Goal: Task Accomplishment & Management: Manage account settings

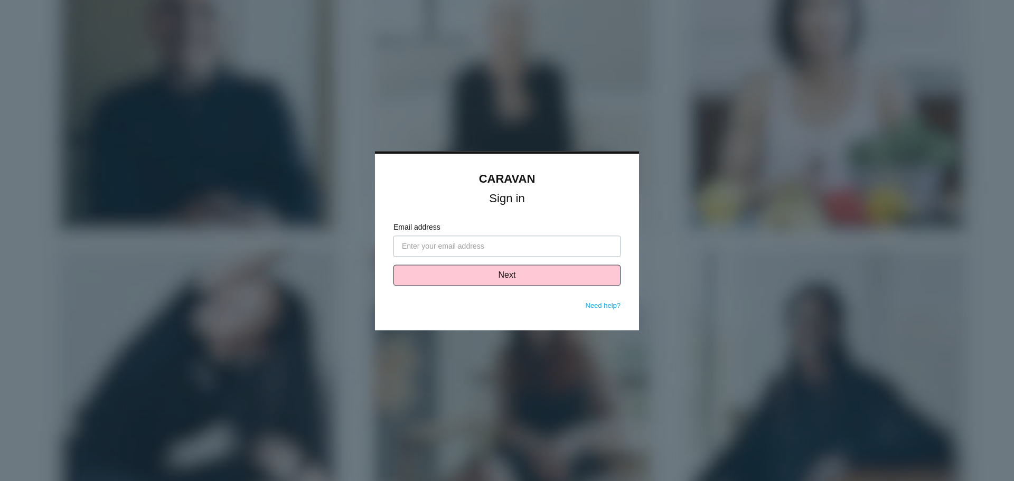
click at [402, 248] on input "Email address" at bounding box center [506, 246] width 227 height 21
type input "[EMAIL_ADDRESS][DOMAIN_NAME]"
click at [493, 281] on button "Next" at bounding box center [506, 275] width 227 height 21
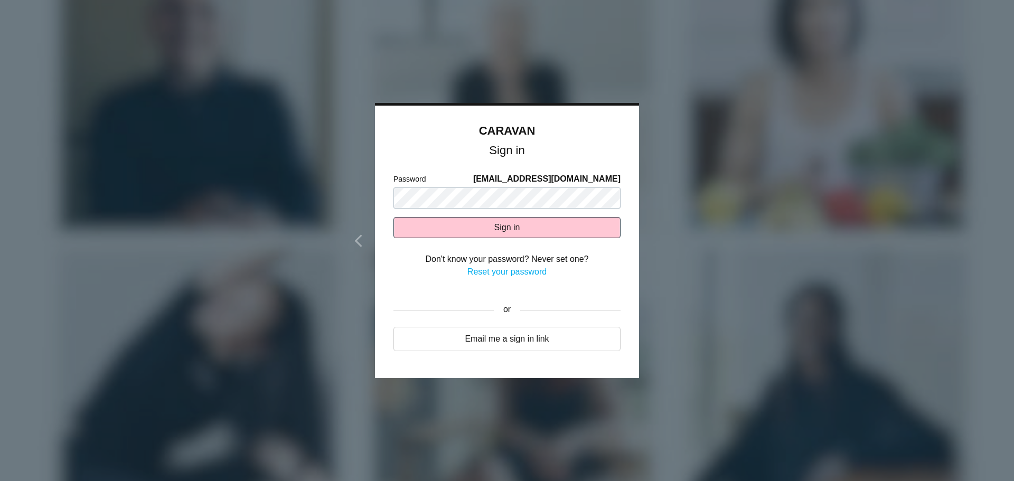
click at [743, 191] on div at bounding box center [507, 240] width 1014 height 481
click at [529, 226] on button "Sign in" at bounding box center [506, 227] width 227 height 21
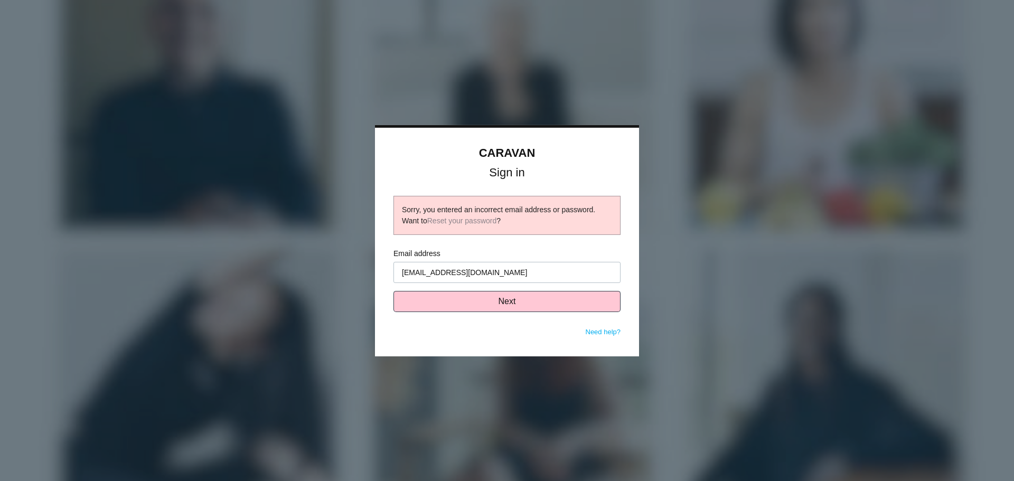
type input "[EMAIL_ADDRESS][DOMAIN_NAME]"
click at [514, 304] on button "Next" at bounding box center [506, 301] width 227 height 21
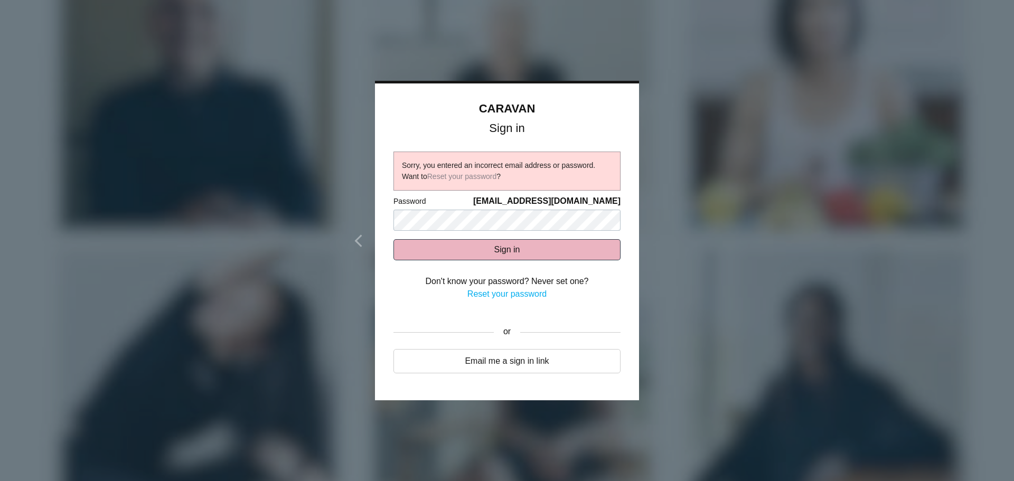
click at [497, 248] on button "Sign in" at bounding box center [506, 249] width 227 height 21
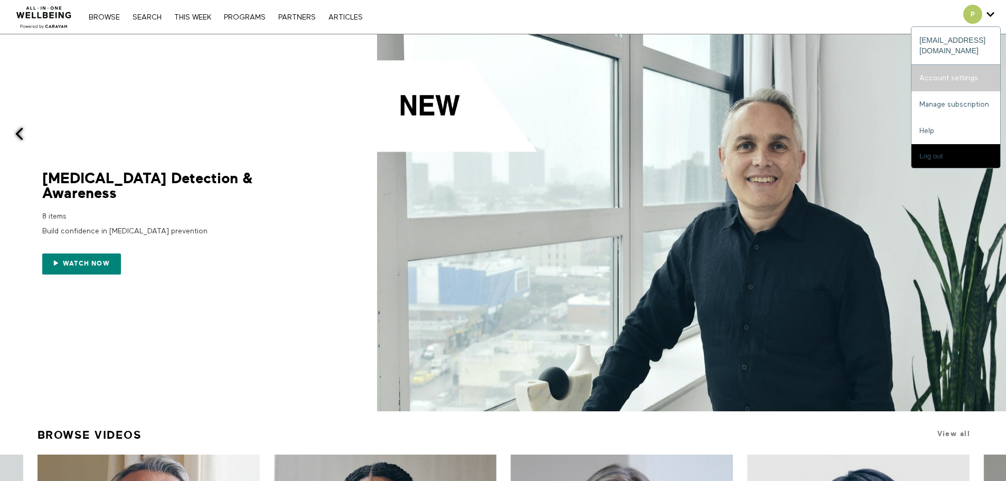
click at [966, 65] on link "Account settings" at bounding box center [956, 78] width 89 height 26
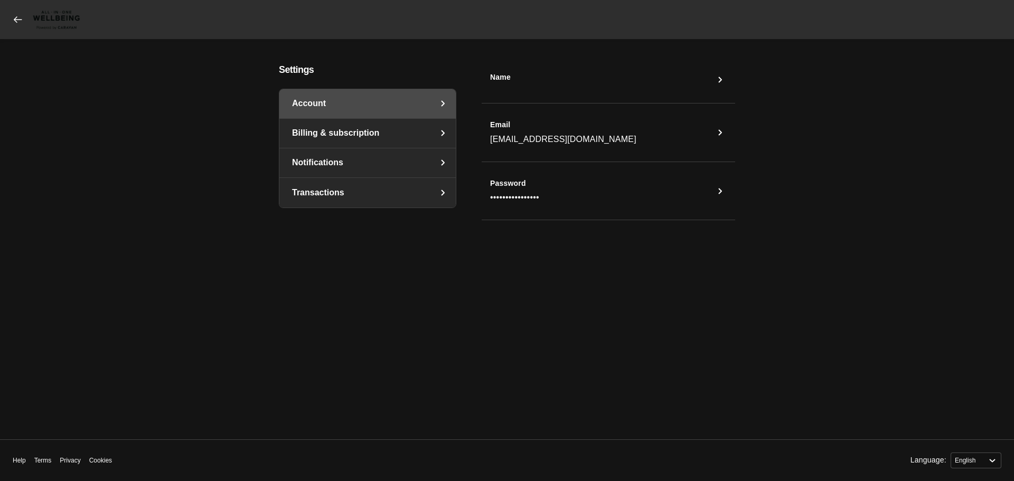
select select "en"
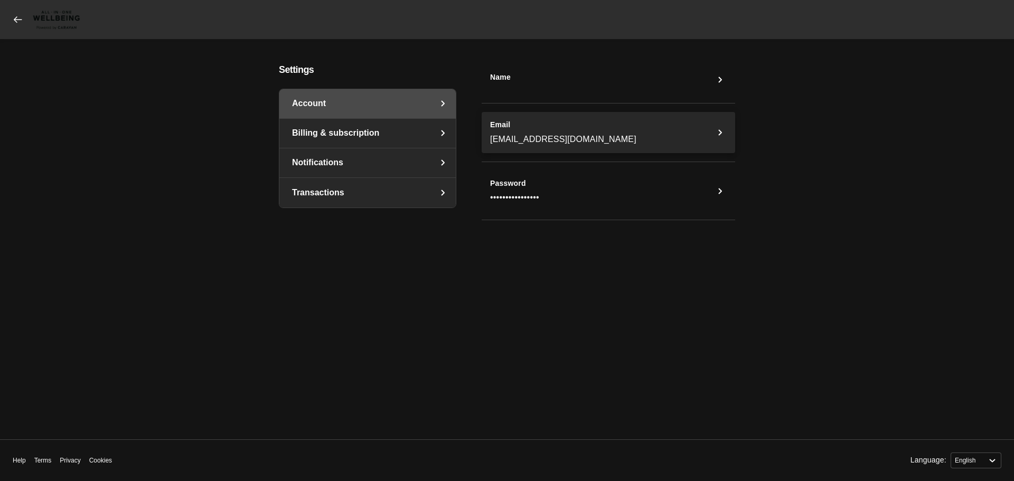
click at [719, 132] on icon "Email" at bounding box center [720, 132] width 13 height 13
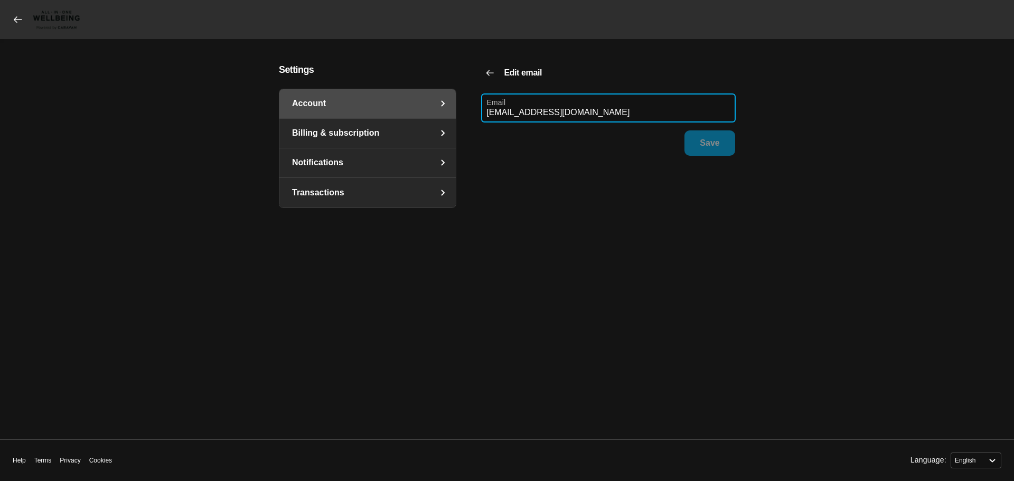
click at [591, 112] on input "pdixon@saxllp.com" at bounding box center [609, 108] width 254 height 28
type input "[EMAIL_ADDRESS][DOMAIN_NAME]"
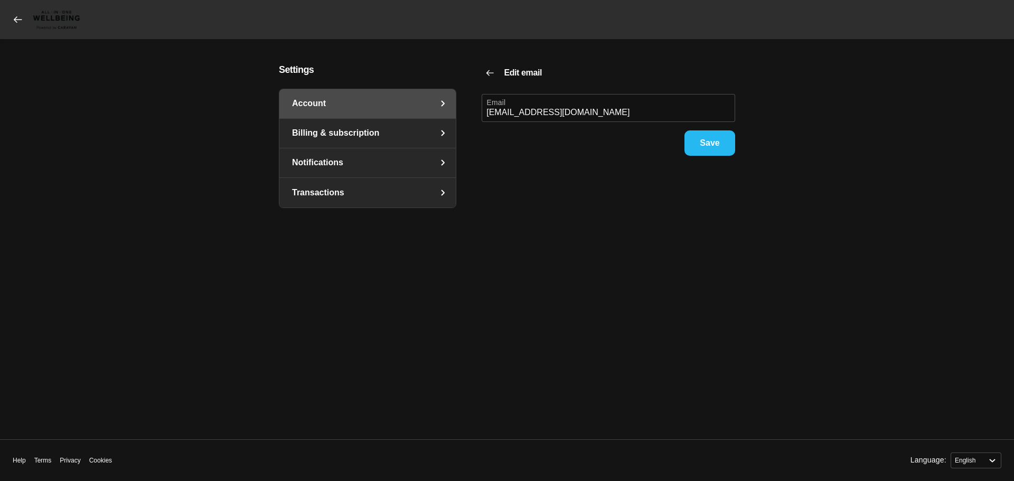
click at [713, 143] on span "Save" at bounding box center [710, 143] width 20 height 24
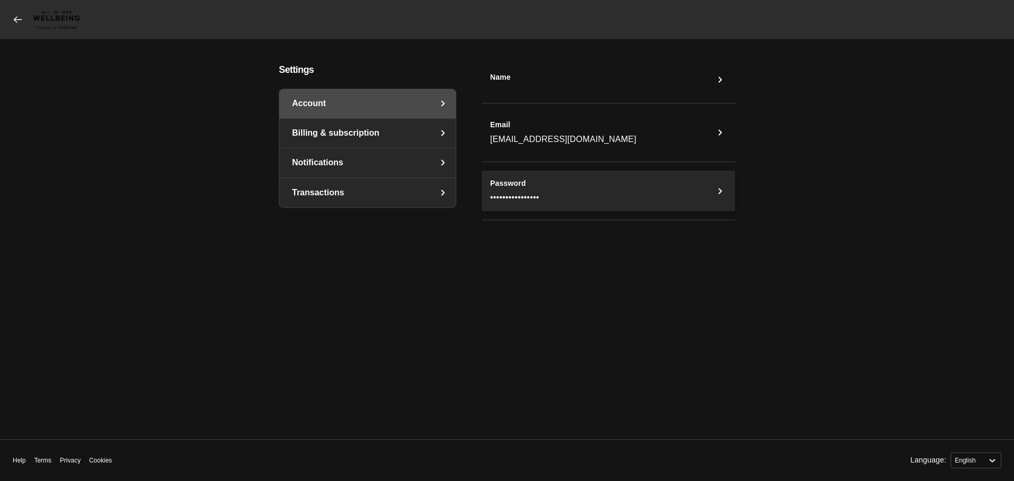
click at [594, 193] on button "Password ••••••••••••••••" at bounding box center [609, 191] width 254 height 41
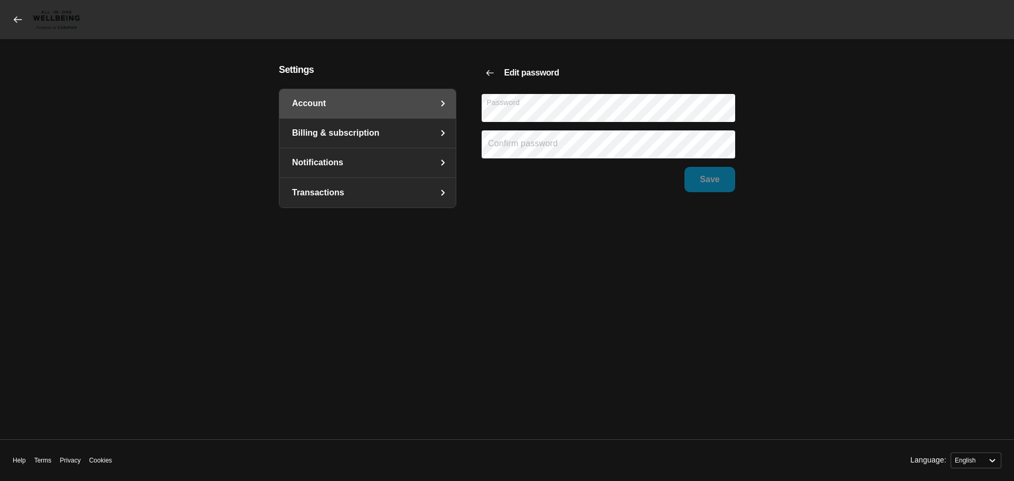
click at [800, 120] on main "Settings Account Billing & subscription Notifications Transactions Edit passwor…" at bounding box center [507, 239] width 930 height 350
click at [846, 144] on main "Settings Account Billing & subscription Notifications Transactions Edit passwor…" at bounding box center [507, 239] width 930 height 350
click at [719, 176] on span "Save" at bounding box center [710, 179] width 20 height 24
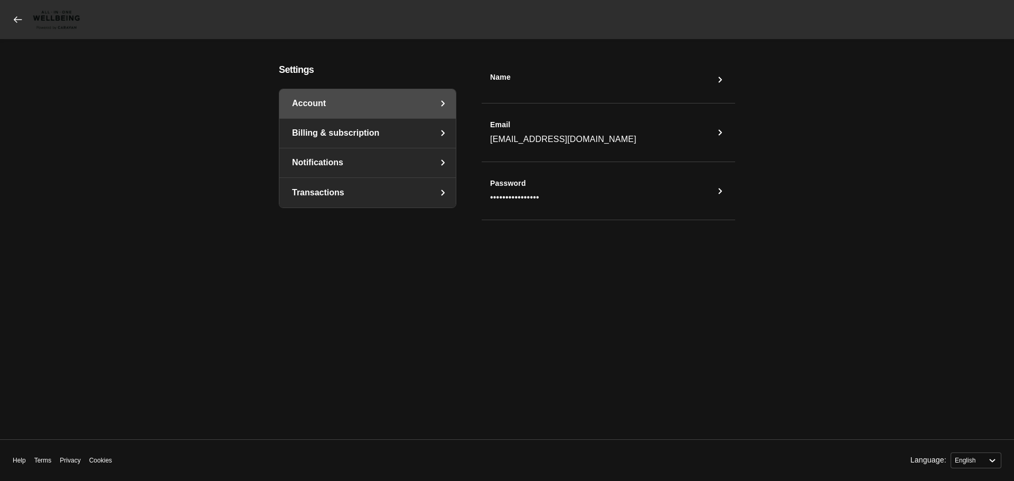
click at [16, 16] on icon at bounding box center [18, 19] width 11 height 11
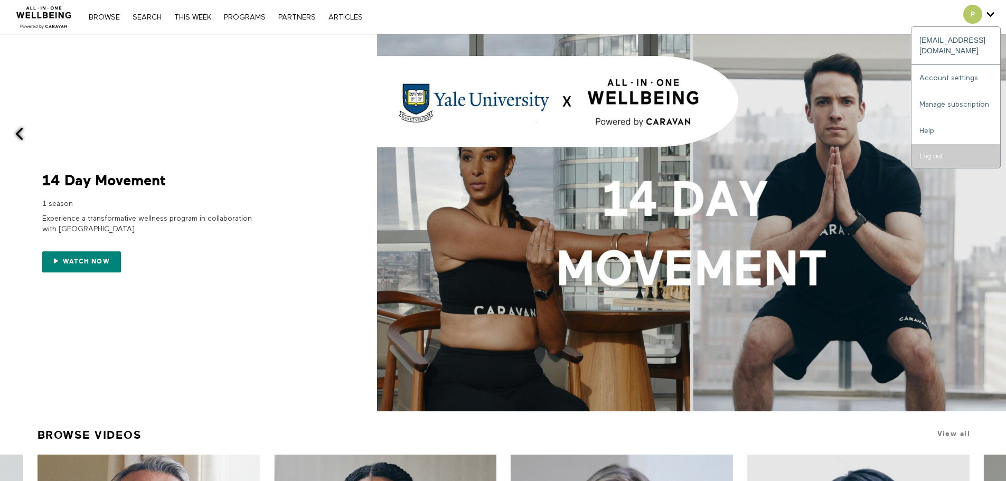
click at [930, 147] on input "Log out" at bounding box center [956, 156] width 89 height 24
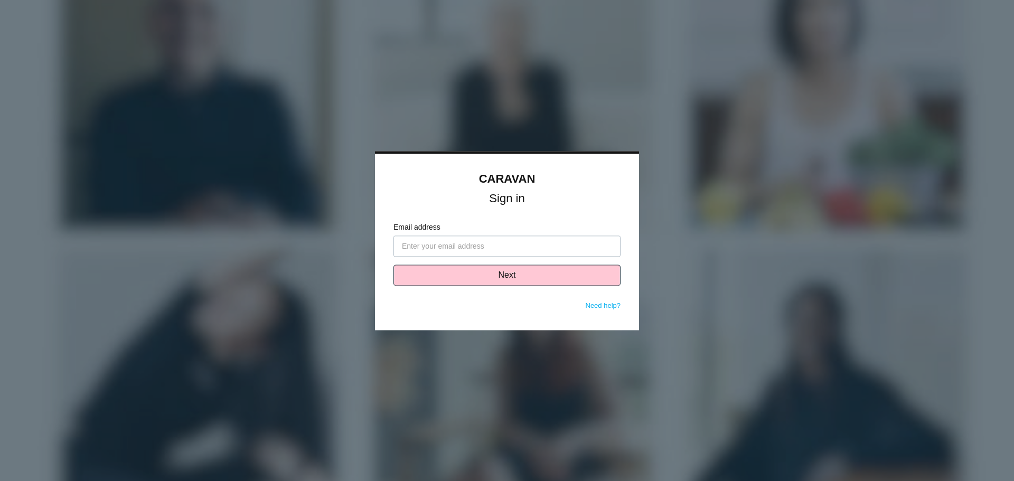
click at [507, 240] on input "Email address" at bounding box center [506, 246] width 227 height 21
click at [459, 246] on input "Email address" at bounding box center [506, 246] width 227 height 21
type input "pdixon@saxllpadvisorygroup.com"
click at [507, 273] on button "Next" at bounding box center [506, 275] width 227 height 21
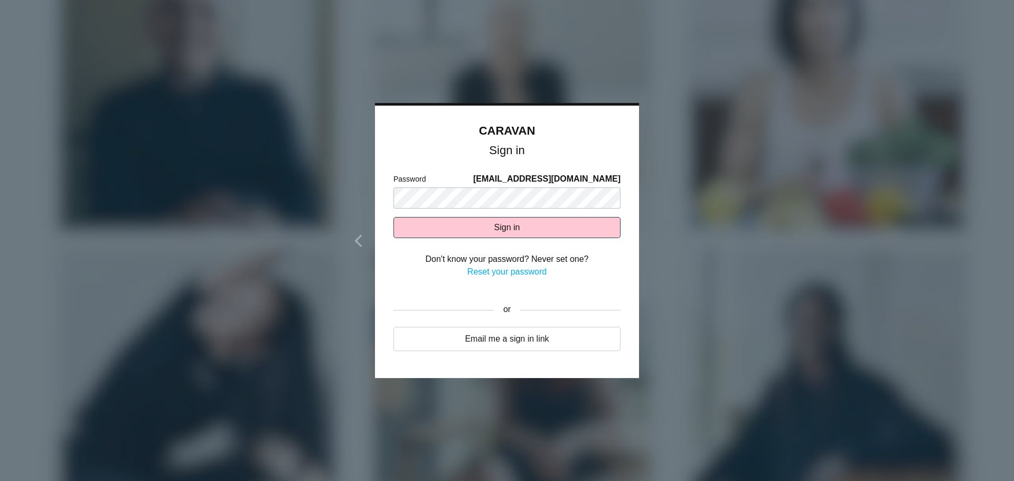
click at [700, 205] on div at bounding box center [507, 240] width 1014 height 481
click at [501, 229] on button "Sign in" at bounding box center [506, 227] width 227 height 21
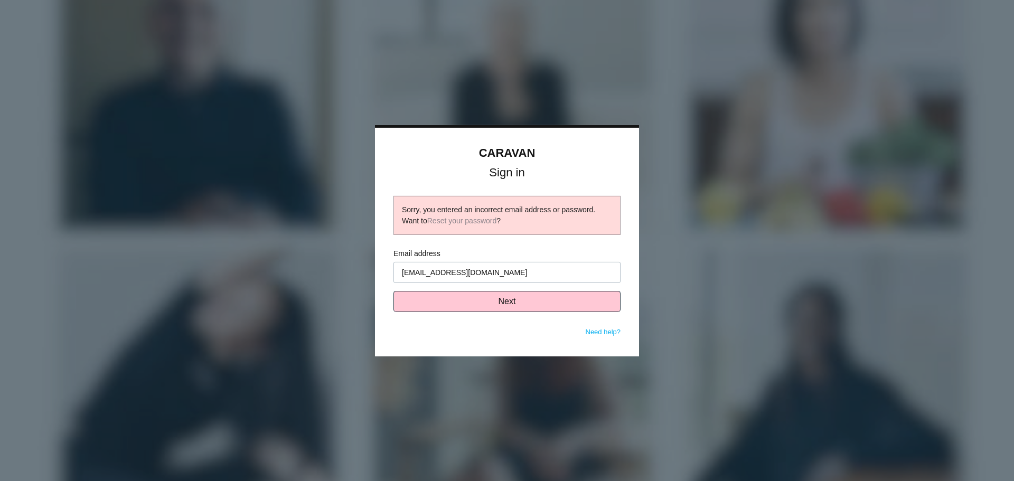
type input "[EMAIL_ADDRESS][DOMAIN_NAME]"
click at [510, 300] on button "Next" at bounding box center [506, 301] width 227 height 21
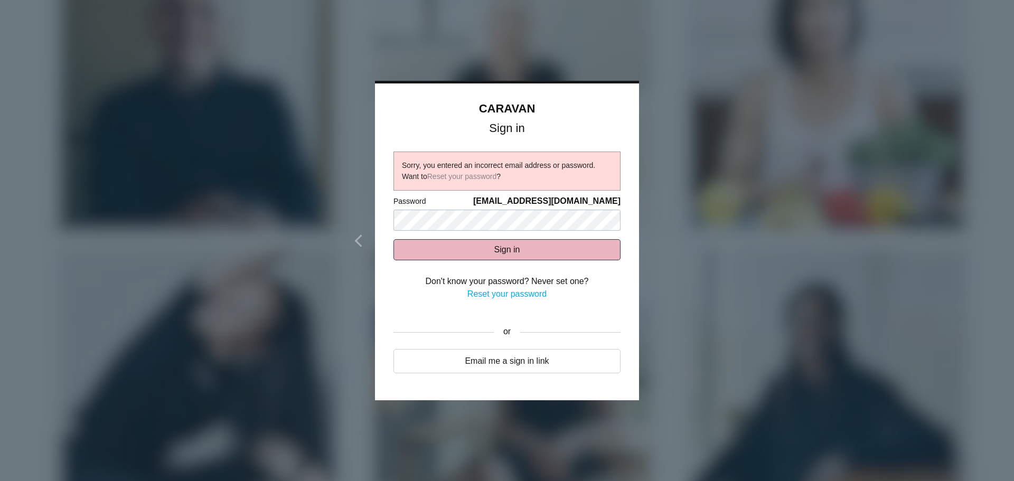
click at [510, 251] on button "Sign in" at bounding box center [506, 249] width 227 height 21
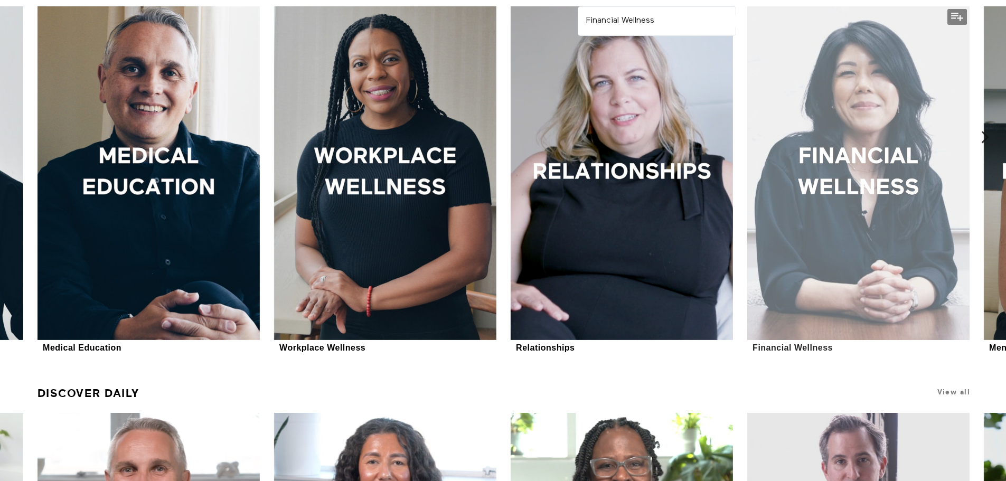
scroll to position [423, 0]
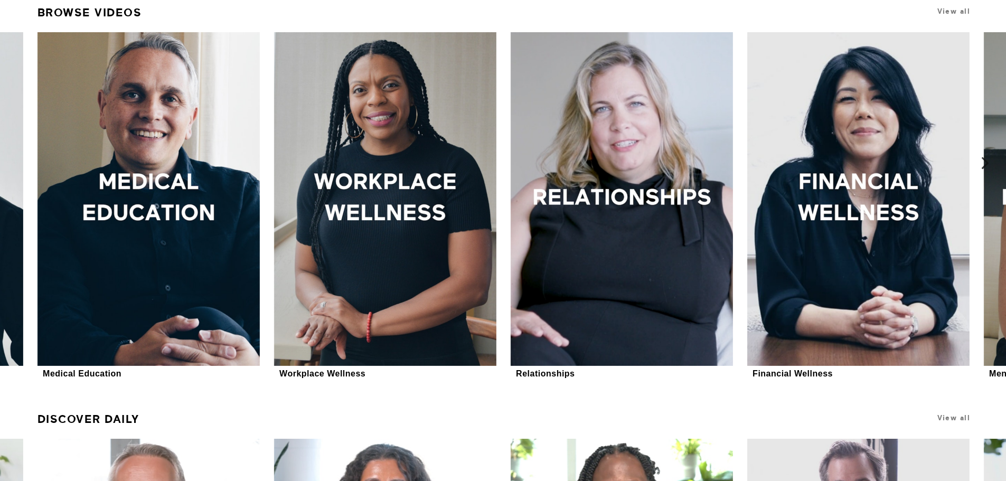
click at [989, 162] on icon at bounding box center [985, 163] width 13 height 13
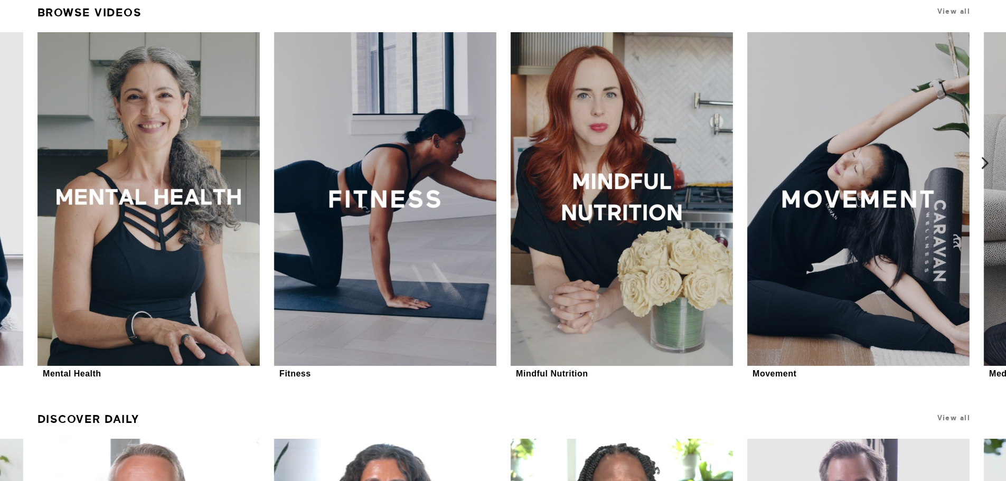
click at [989, 162] on icon at bounding box center [985, 163] width 13 height 13
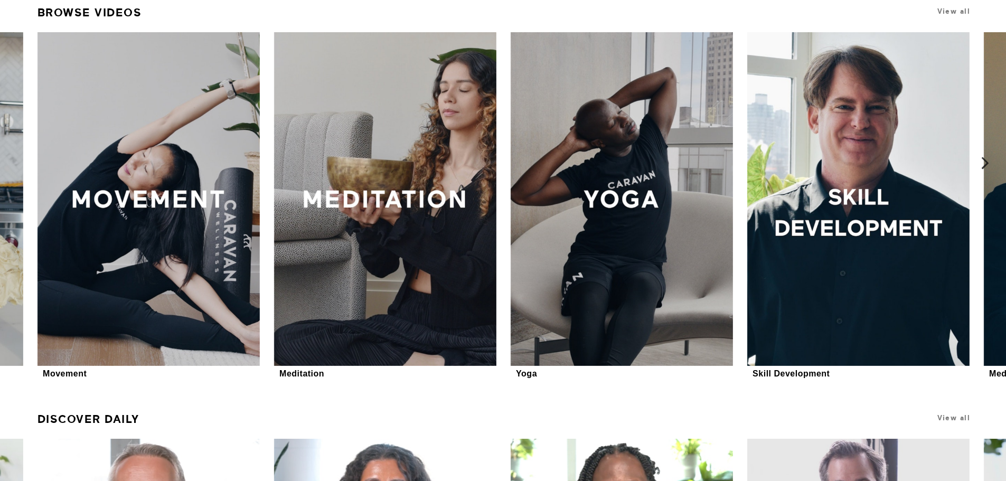
click at [989, 162] on icon at bounding box center [985, 163] width 13 height 13
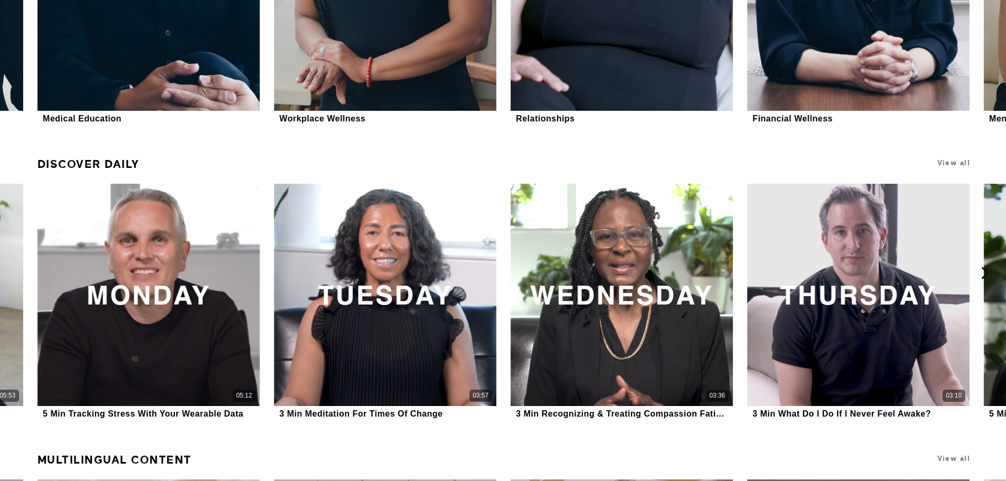
scroll to position [687, 0]
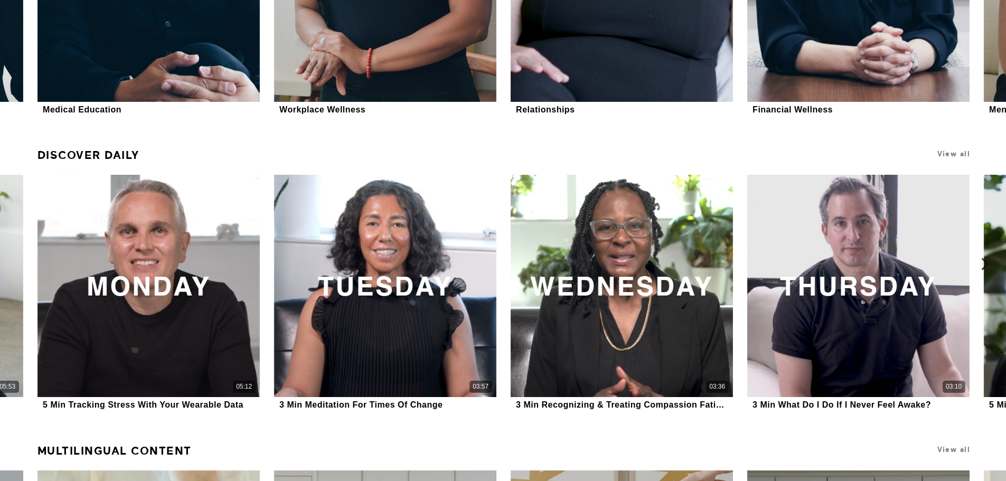
click at [989, 265] on icon at bounding box center [985, 264] width 13 height 13
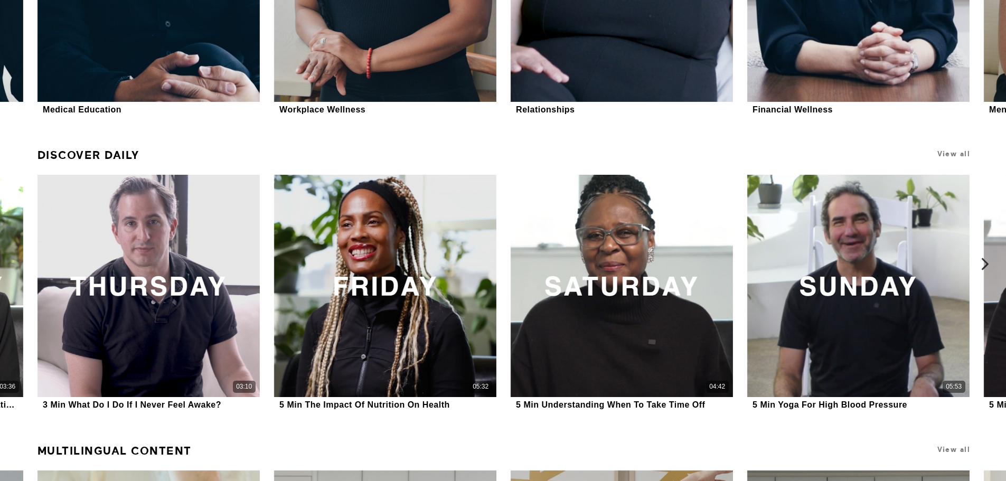
click at [989, 265] on icon at bounding box center [985, 264] width 13 height 13
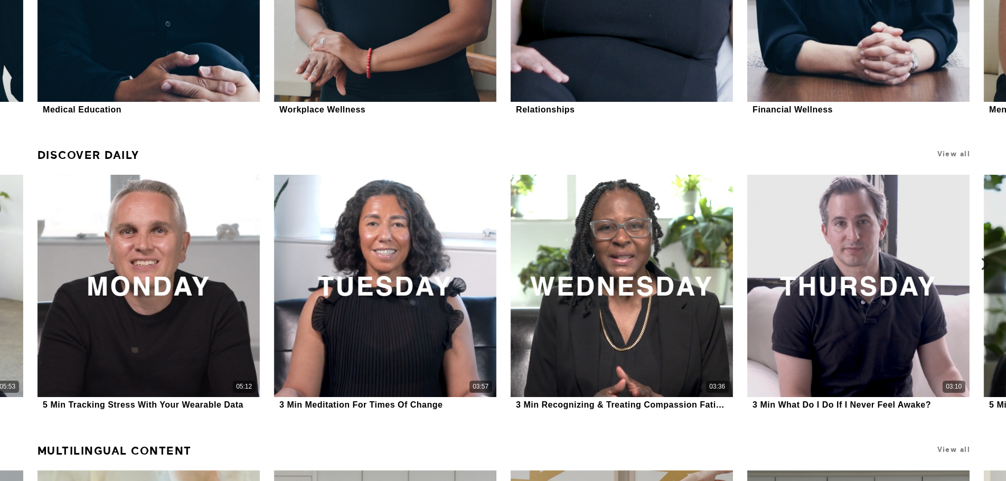
click at [989, 265] on icon at bounding box center [985, 264] width 13 height 13
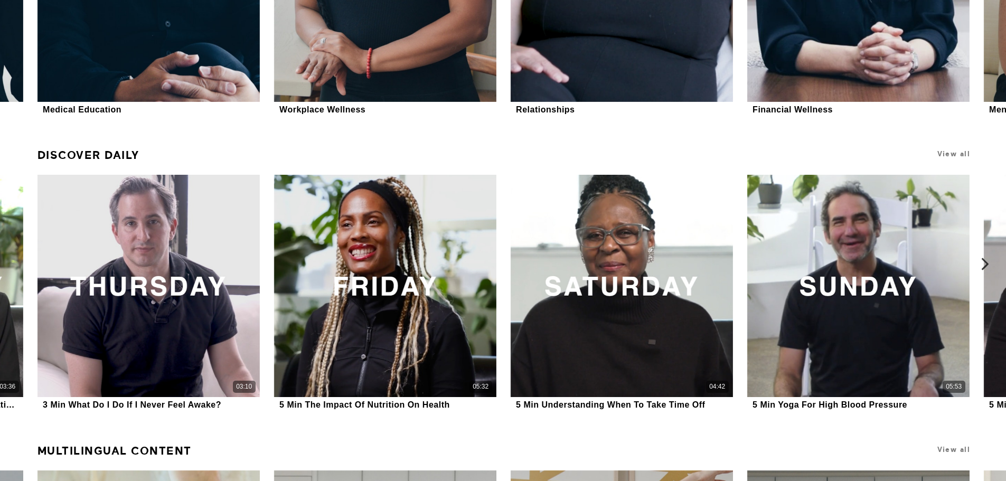
click at [989, 265] on icon at bounding box center [985, 264] width 13 height 13
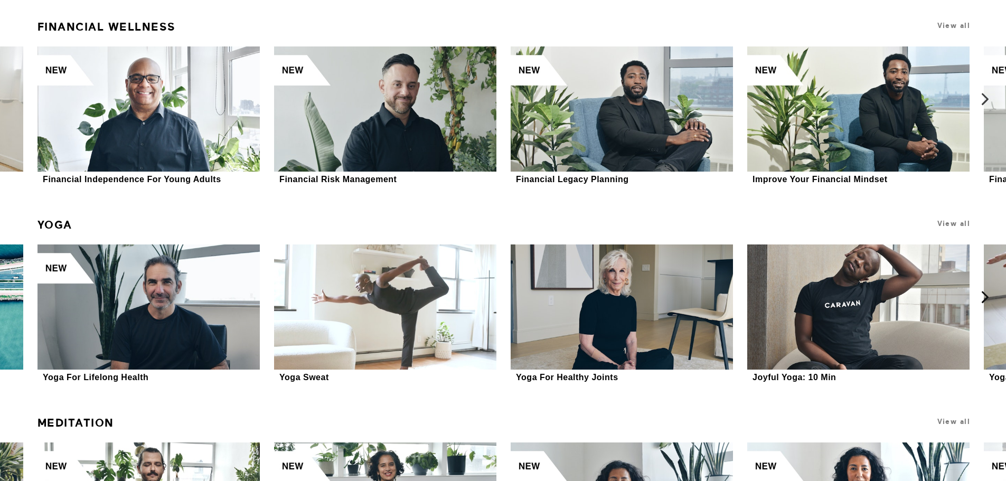
scroll to position [4615, 0]
